Goal: Task Accomplishment & Management: Manage account settings

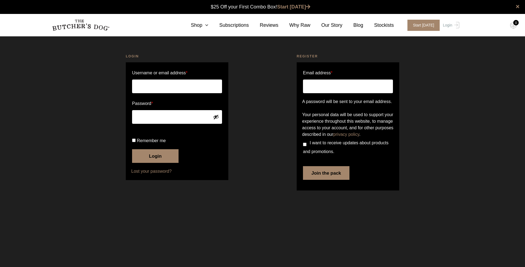
type input "caroline.j.depledge@gmail.com"
click at [155, 163] on button "Login" at bounding box center [155, 156] width 46 height 14
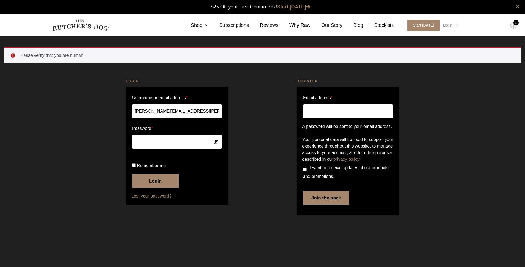
click at [134, 167] on input "Remember me" at bounding box center [134, 166] width 4 height 4
checkbox input "true"
click at [146, 188] on button "Login" at bounding box center [155, 181] width 46 height 14
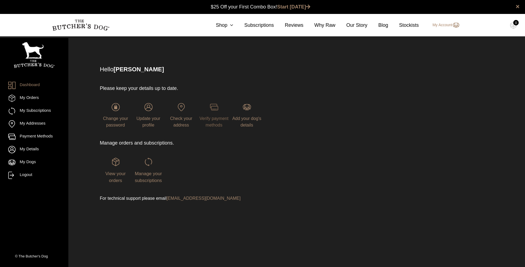
click at [217, 110] on img at bounding box center [214, 107] width 8 height 8
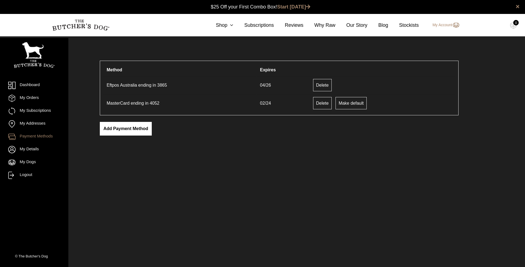
click at [115, 128] on link "Add payment method" at bounding box center [126, 129] width 52 height 14
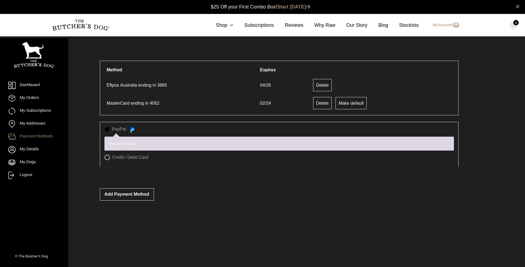
click at [108, 157] on label "Credit / Debit Card" at bounding box center [278, 157] width 349 height 5
radio input "true"
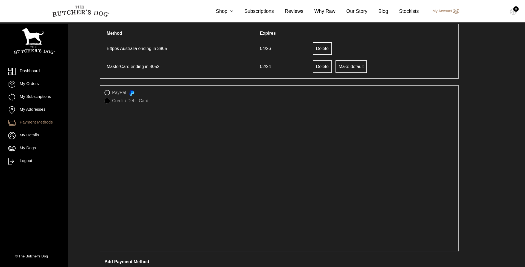
scroll to position [37, 0]
click at [180, 245] on li "Credit / Debit Card Save payment information to my account for future purchases." at bounding box center [278, 172] width 349 height 149
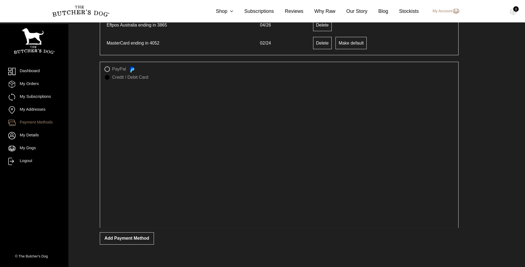
scroll to position [60, 0]
click at [105, 238] on button "Add payment method" at bounding box center [127, 238] width 54 height 12
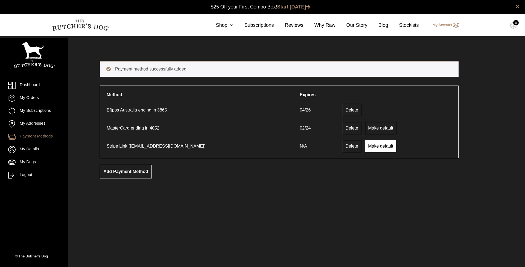
click at [366, 146] on link "Make default" at bounding box center [380, 146] width 31 height 12
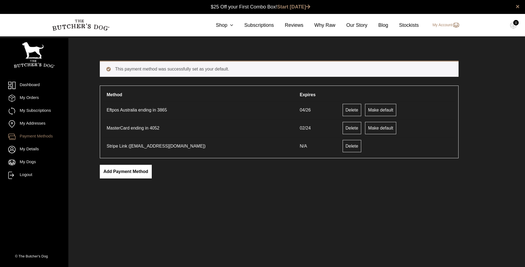
click at [126, 171] on link "Add payment method" at bounding box center [126, 172] width 52 height 14
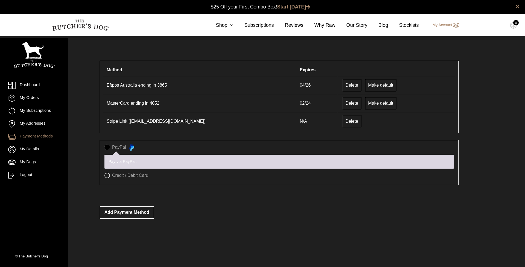
click at [108, 177] on label "Credit / Debit Card" at bounding box center [278, 175] width 349 height 5
radio input "true"
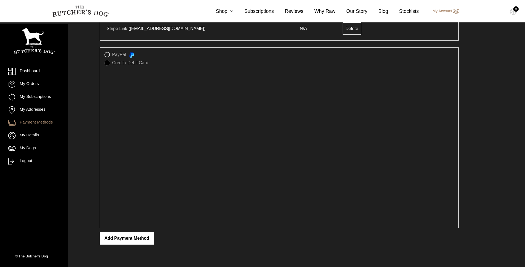
scroll to position [93, 1]
click at [105, 240] on button "Add payment method" at bounding box center [127, 238] width 54 height 12
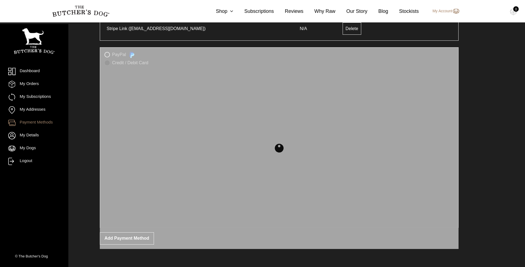
scroll to position [93, 0]
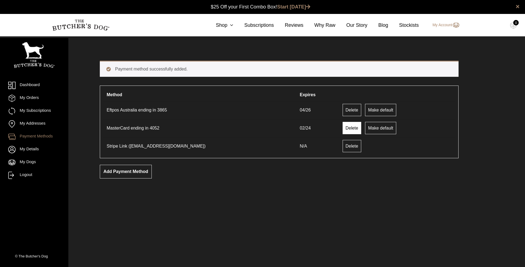
drag, startPoint x: 342, startPoint y: 129, endPoint x: 348, endPoint y: 132, distance: 7.2
click at [346, 131] on link "Delete" at bounding box center [352, 128] width 19 height 12
click at [366, 129] on link "Make default" at bounding box center [380, 128] width 31 height 12
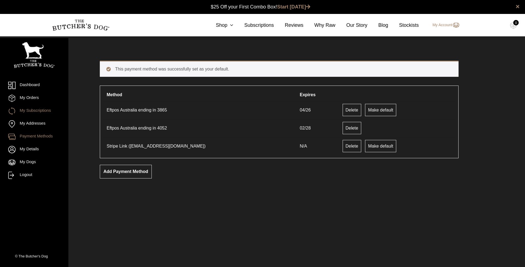
click at [38, 111] on link "My Subscriptions" at bounding box center [34, 110] width 52 height 7
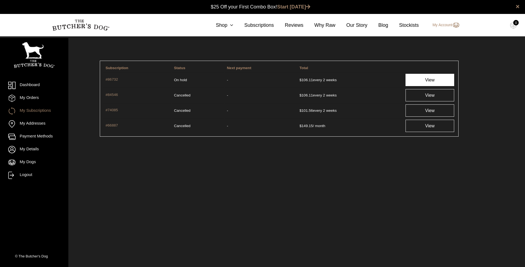
click at [434, 80] on link "View" at bounding box center [430, 80] width 49 height 12
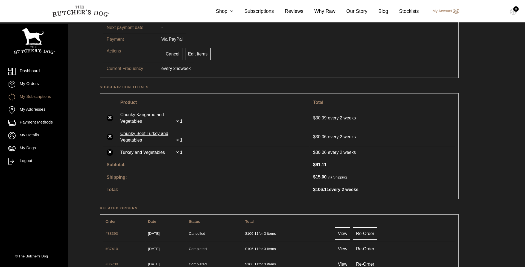
scroll to position [77, 0]
click at [110, 137] on link "×" at bounding box center [110, 137] width 7 height 7
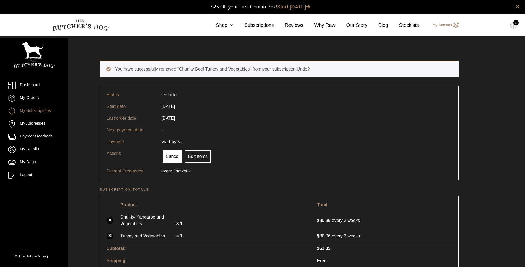
click at [174, 157] on link "Cancel" at bounding box center [173, 156] width 20 height 12
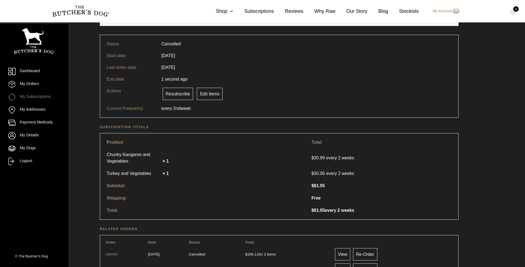
scroll to position [38, 0]
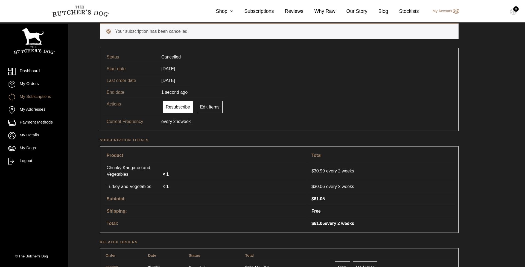
click at [179, 106] on link "Resubscribe" at bounding box center [178, 107] width 30 height 12
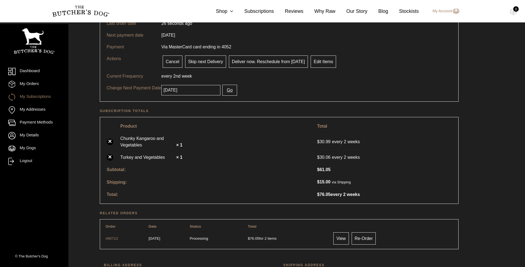
scroll to position [66, 0]
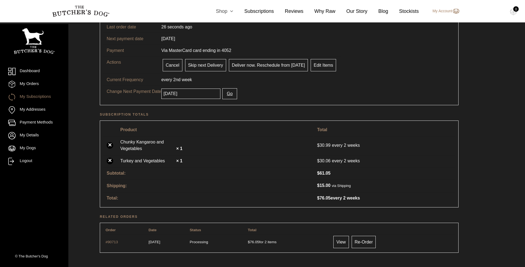
click at [221, 11] on link "Shop" at bounding box center [219, 11] width 28 height 7
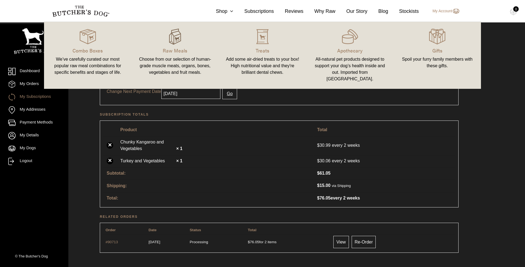
click at [178, 39] on img at bounding box center [175, 36] width 16 height 16
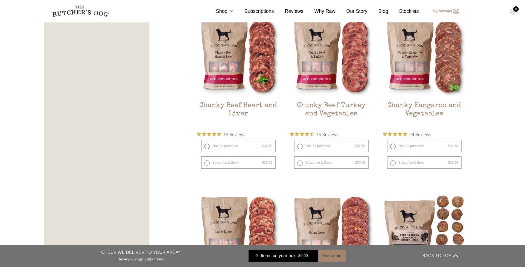
scroll to position [327, 0]
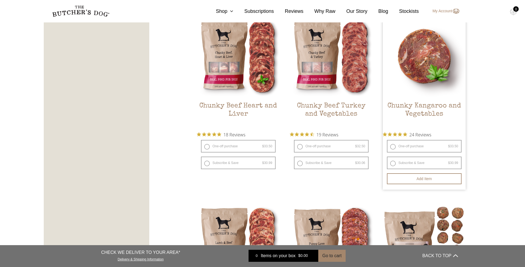
click at [413, 77] on img at bounding box center [424, 56] width 83 height 83
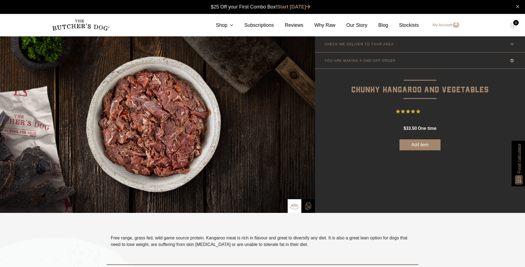
click at [512, 43] on icon at bounding box center [512, 44] width 7 height 7
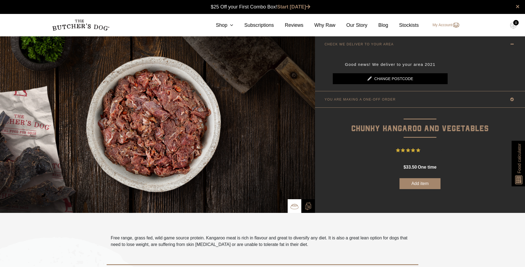
drag, startPoint x: 512, startPoint y: 43, endPoint x: 500, endPoint y: 45, distance: 12.5
click at [512, 43] on icon at bounding box center [512, 44] width 7 height 7
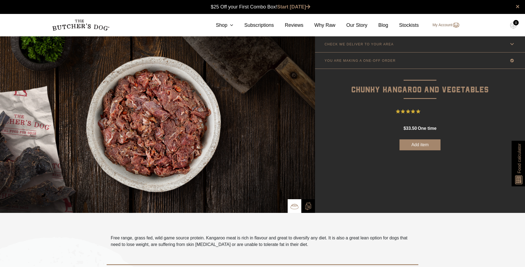
click at [443, 25] on link "My Account" at bounding box center [443, 25] width 32 height 7
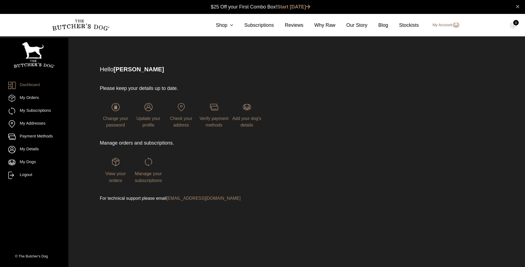
click at [440, 25] on link "My Account" at bounding box center [443, 25] width 32 height 7
click at [220, 25] on link "Shop" at bounding box center [219, 25] width 28 height 7
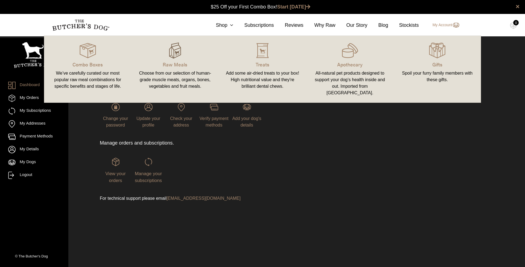
click at [179, 50] on img at bounding box center [175, 50] width 16 height 16
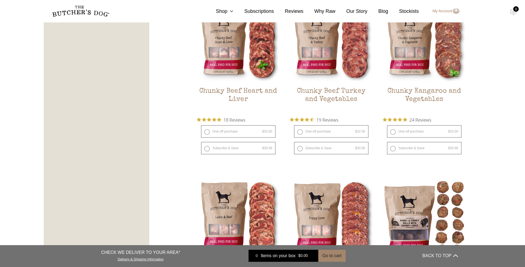
scroll to position [342, 0]
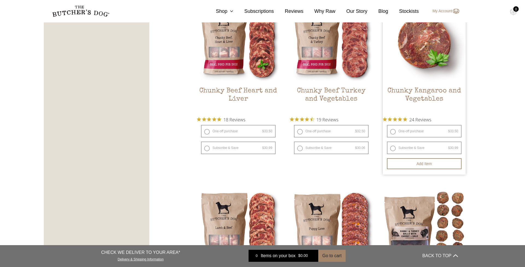
click at [414, 49] on img at bounding box center [424, 41] width 83 height 83
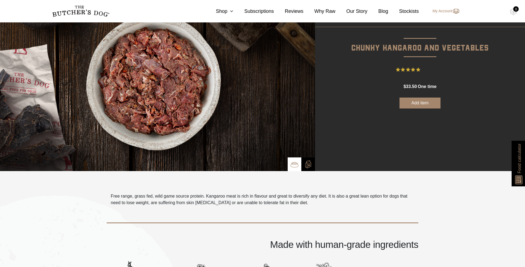
scroll to position [43, 0]
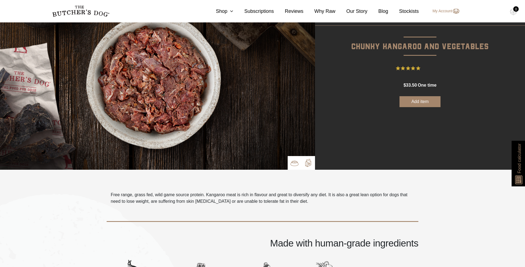
click at [309, 164] on img at bounding box center [308, 163] width 8 height 8
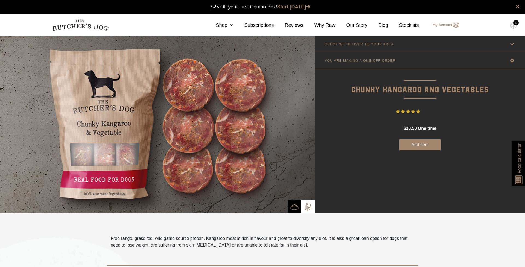
scroll to position [0, 0]
click at [99, 135] on img at bounding box center [157, 124] width 315 height 177
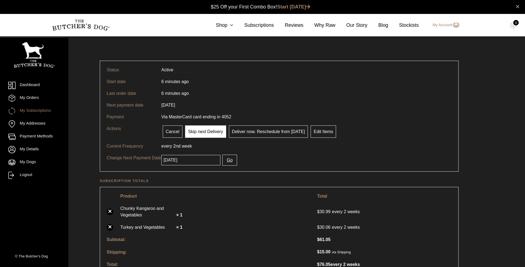
scroll to position [0, 0]
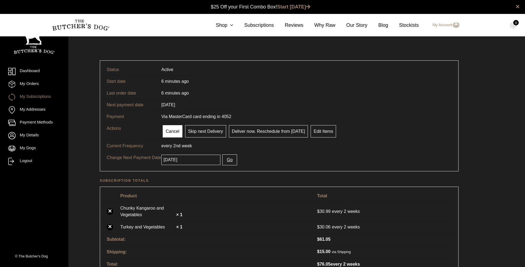
click at [167, 131] on link "Cancel" at bounding box center [173, 131] width 20 height 12
